Goal: Navigation & Orientation: Find specific page/section

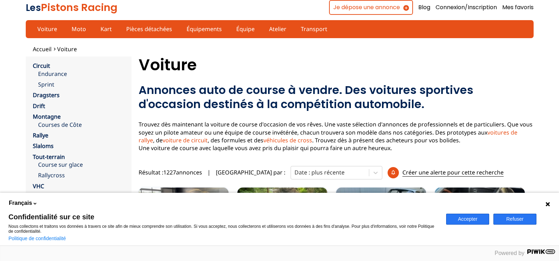
click at [550, 204] on icon at bounding box center [548, 204] width 6 height 6
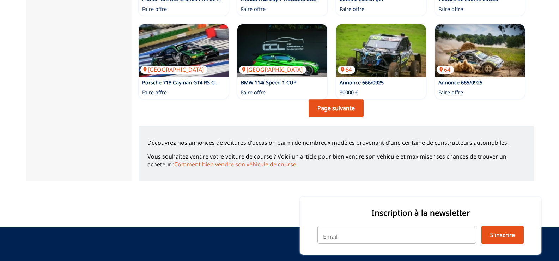
scroll to position [565, 0]
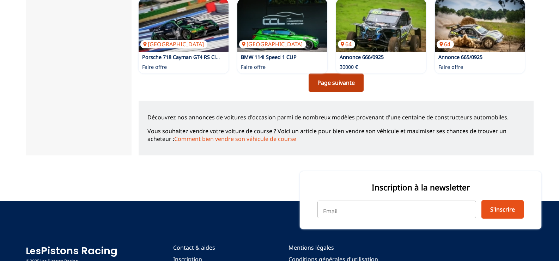
click at [349, 81] on link "Page suivante" at bounding box center [336, 82] width 55 height 18
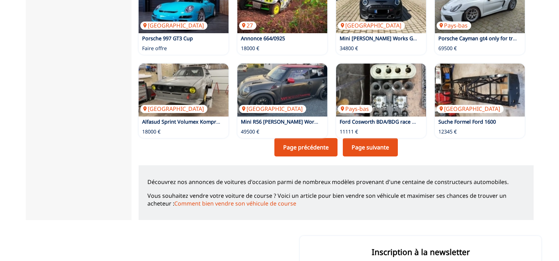
scroll to position [499, 0]
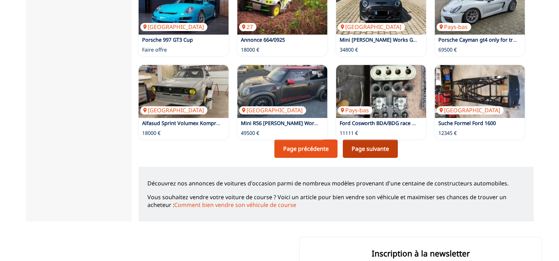
click at [376, 153] on link "Page suivante" at bounding box center [370, 148] width 55 height 18
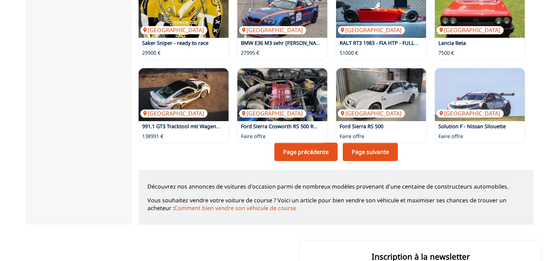
scroll to position [491, 0]
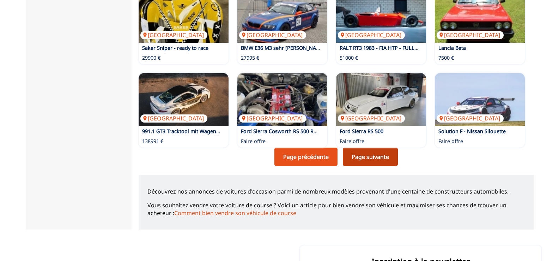
click at [371, 160] on link "Page suivante" at bounding box center [370, 157] width 55 height 18
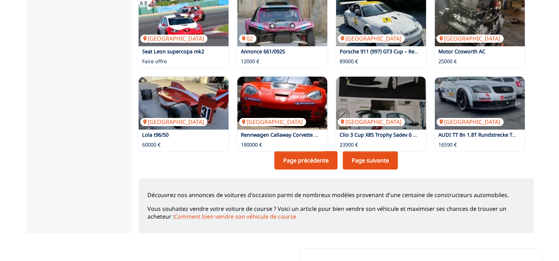
scroll to position [488, 0]
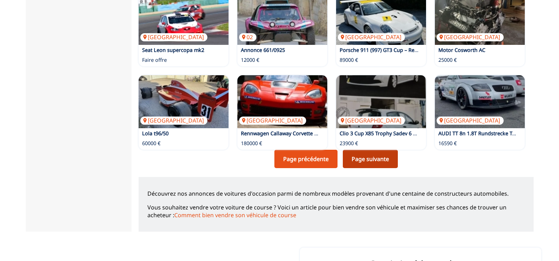
click at [378, 162] on link "Page suivante" at bounding box center [370, 159] width 55 height 18
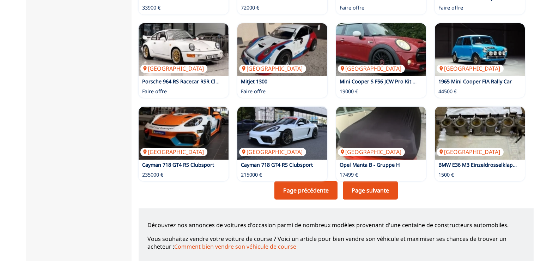
scroll to position [450, 0]
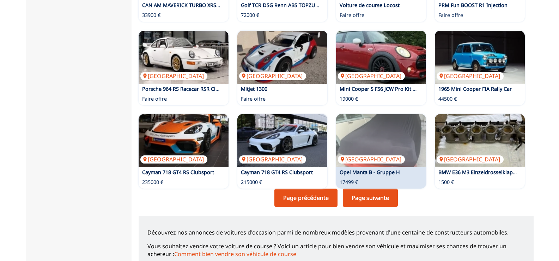
click at [363, 203] on link "Page suivante" at bounding box center [370, 197] width 55 height 18
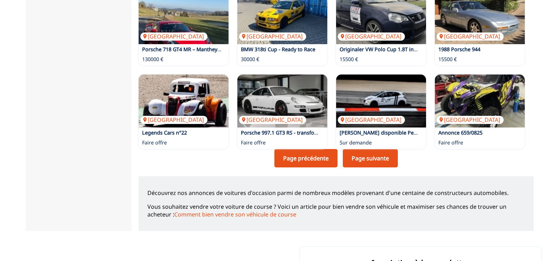
scroll to position [494, 0]
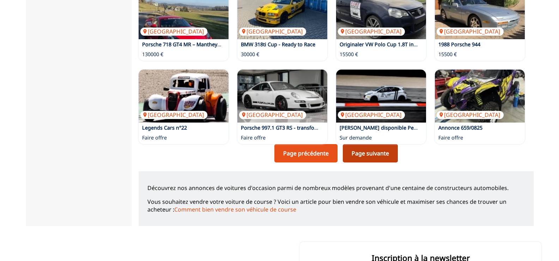
click at [378, 153] on link "Page suivante" at bounding box center [370, 153] width 55 height 18
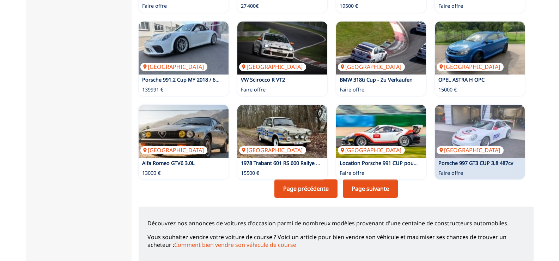
scroll to position [600, 0]
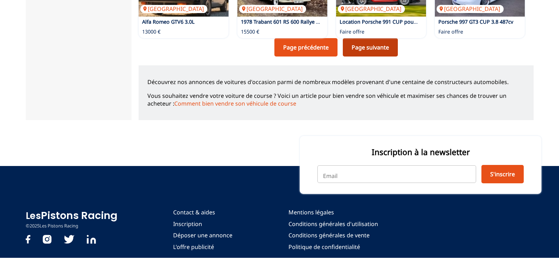
click at [361, 45] on link "Page suivante" at bounding box center [370, 47] width 55 height 18
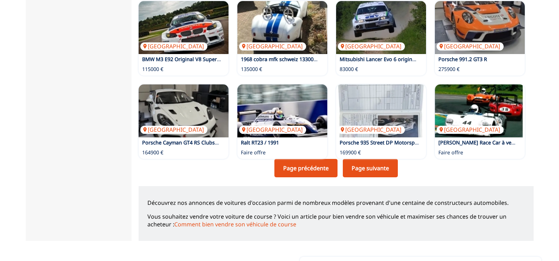
scroll to position [494, 0]
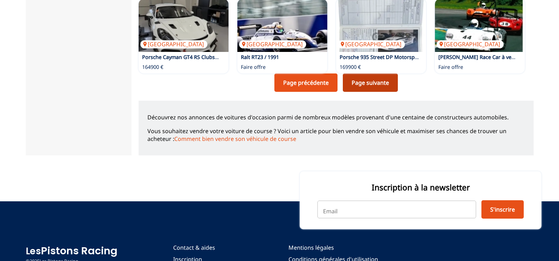
click at [378, 84] on link "Page suivante" at bounding box center [370, 82] width 55 height 18
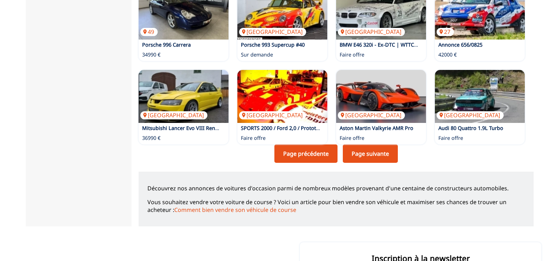
scroll to position [494, 0]
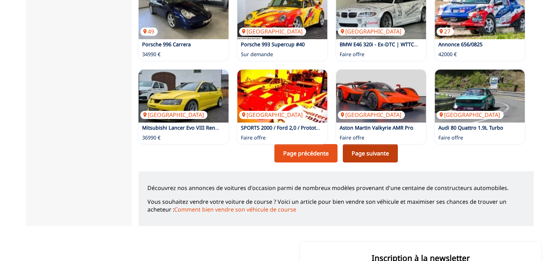
click at [372, 155] on link "Page suivante" at bounding box center [370, 153] width 55 height 18
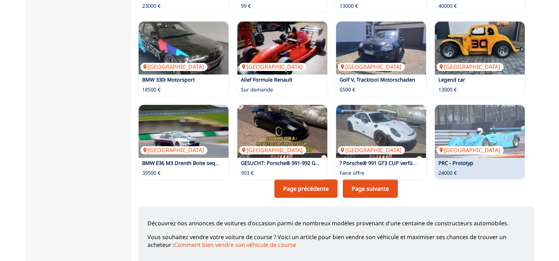
scroll to position [494, 0]
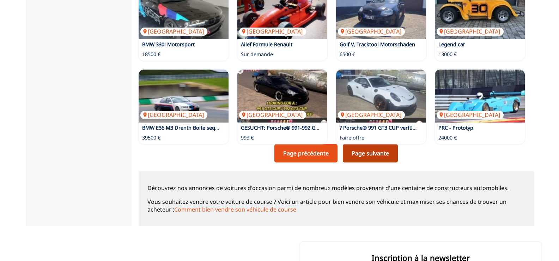
click at [354, 153] on link "Page suivante" at bounding box center [370, 153] width 55 height 18
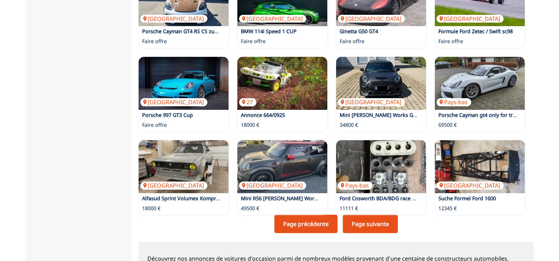
scroll to position [615, 0]
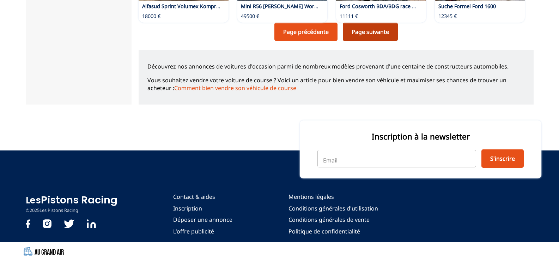
click at [373, 31] on link "Page suivante" at bounding box center [370, 32] width 55 height 18
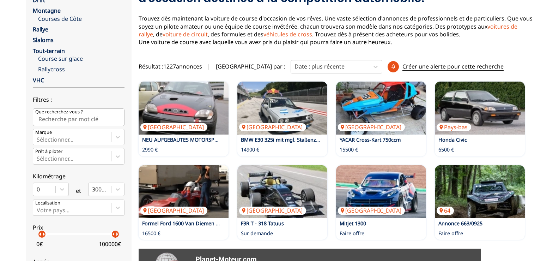
scroll to position [282, 0]
